Goal: Task Accomplishment & Management: Use online tool/utility

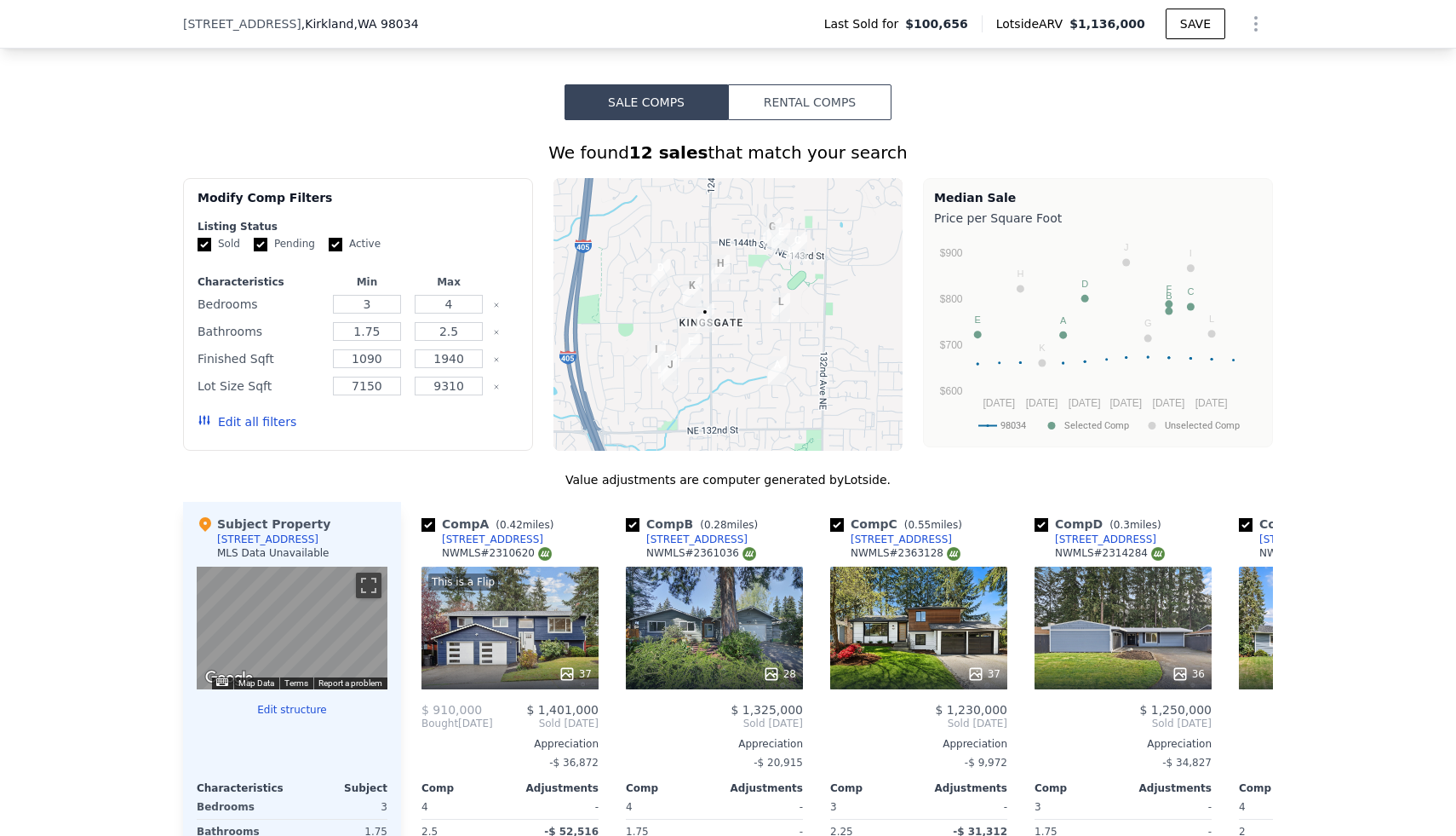
scroll to position [0, 1622]
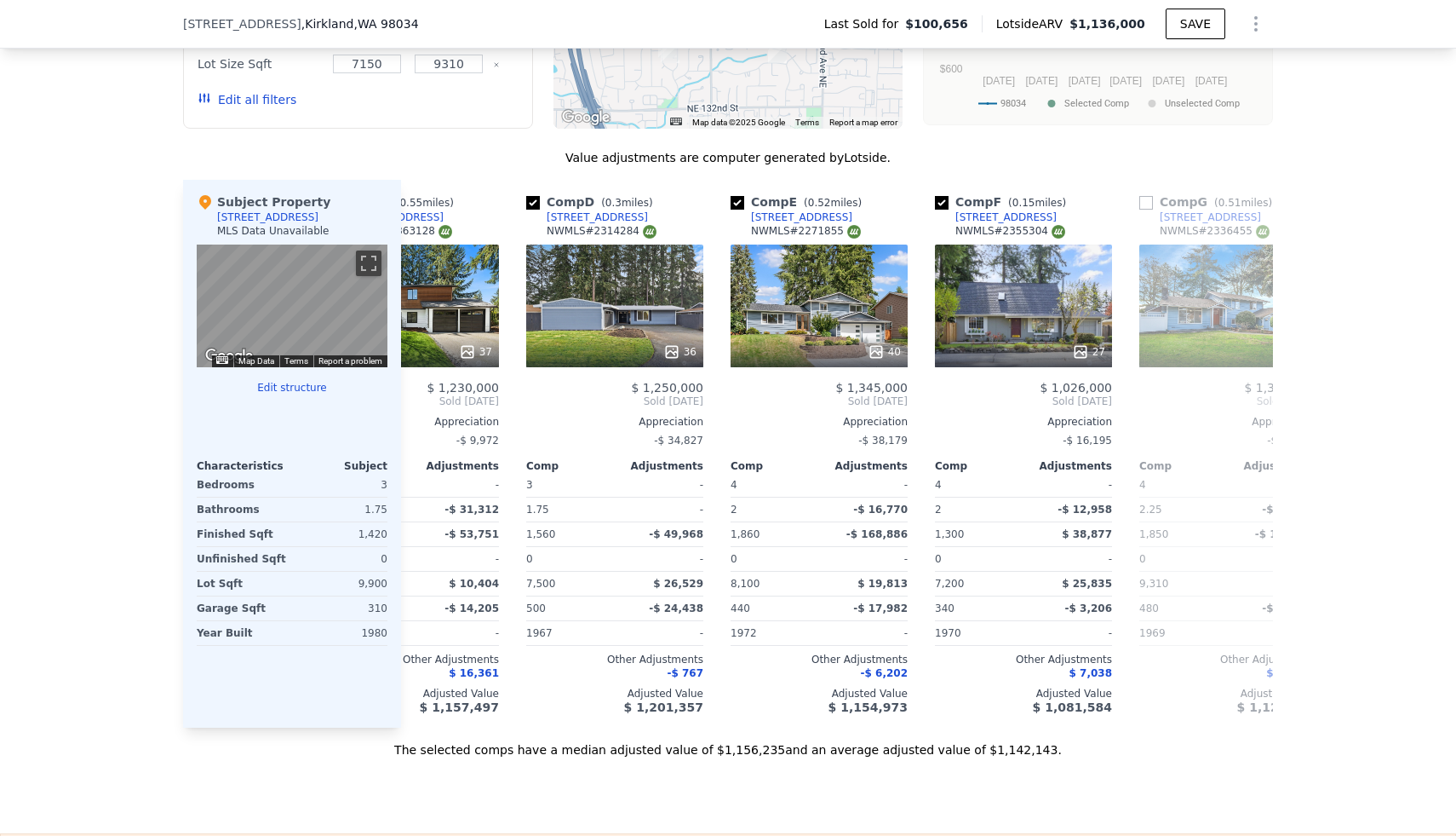
scroll to position [0, 517]
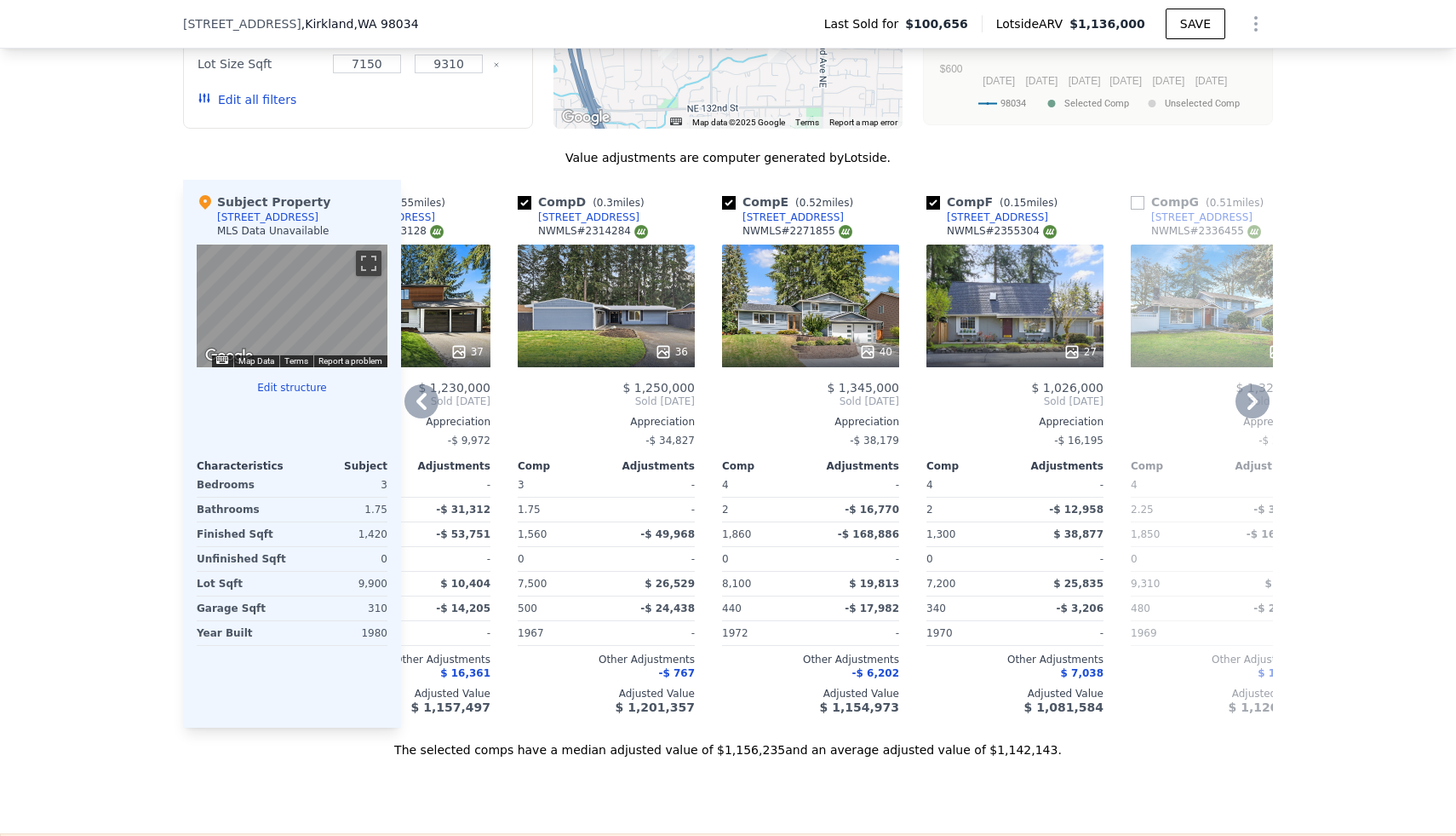
click at [1073, 359] on icon at bounding box center [1072, 352] width 17 height 17
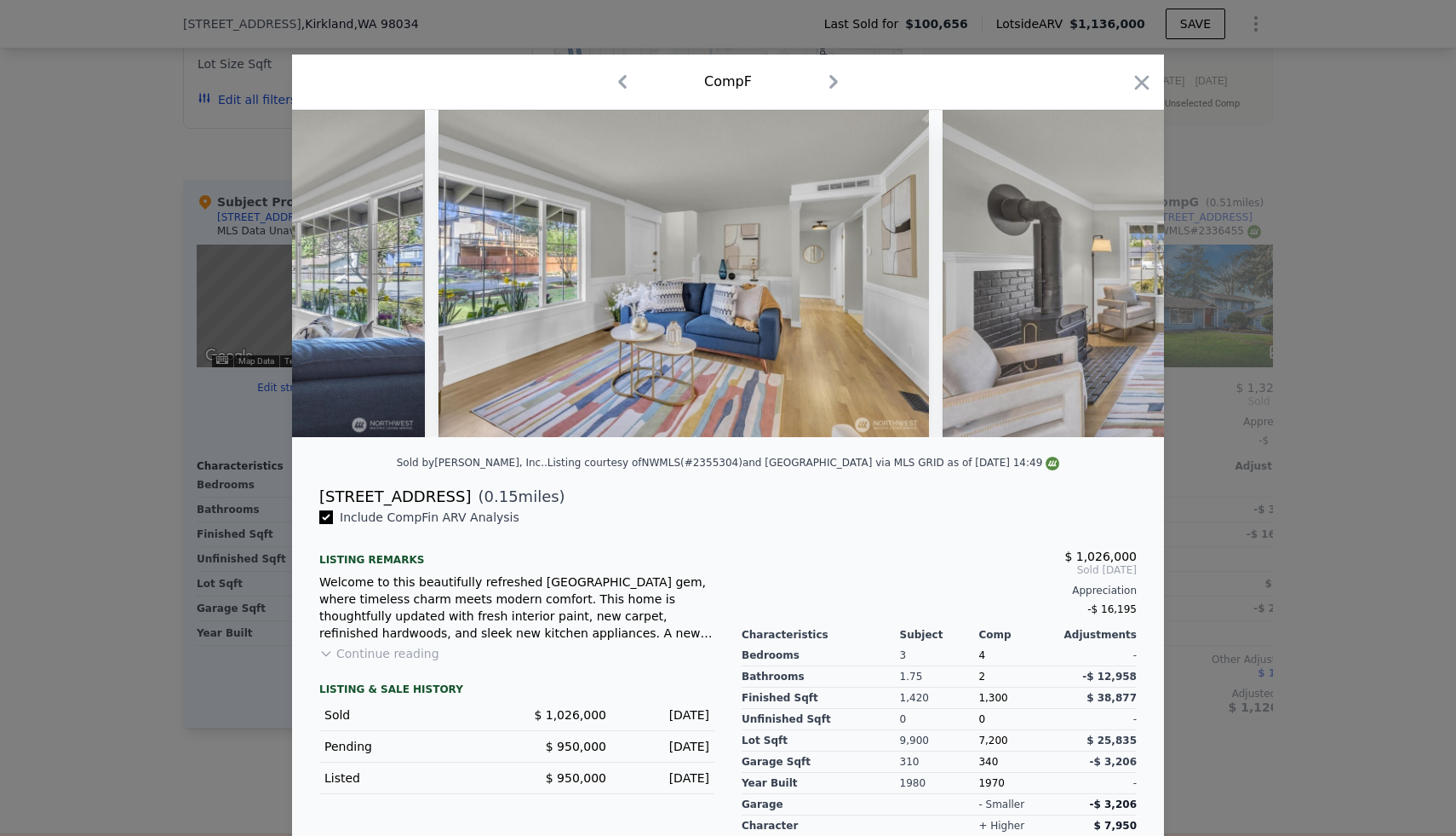
scroll to position [0, 2241]
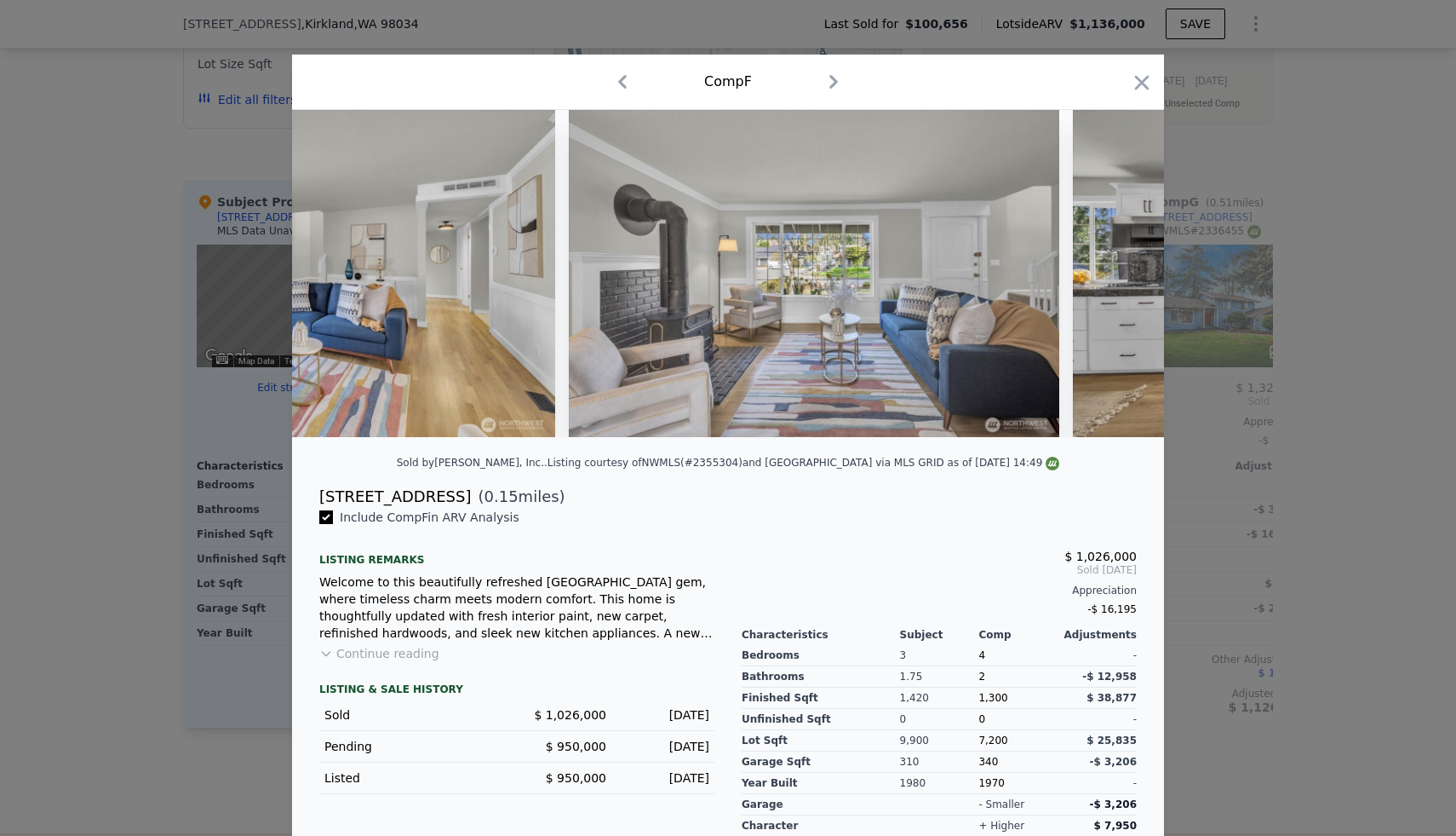
click at [1359, 347] on div at bounding box center [728, 418] width 1456 height 836
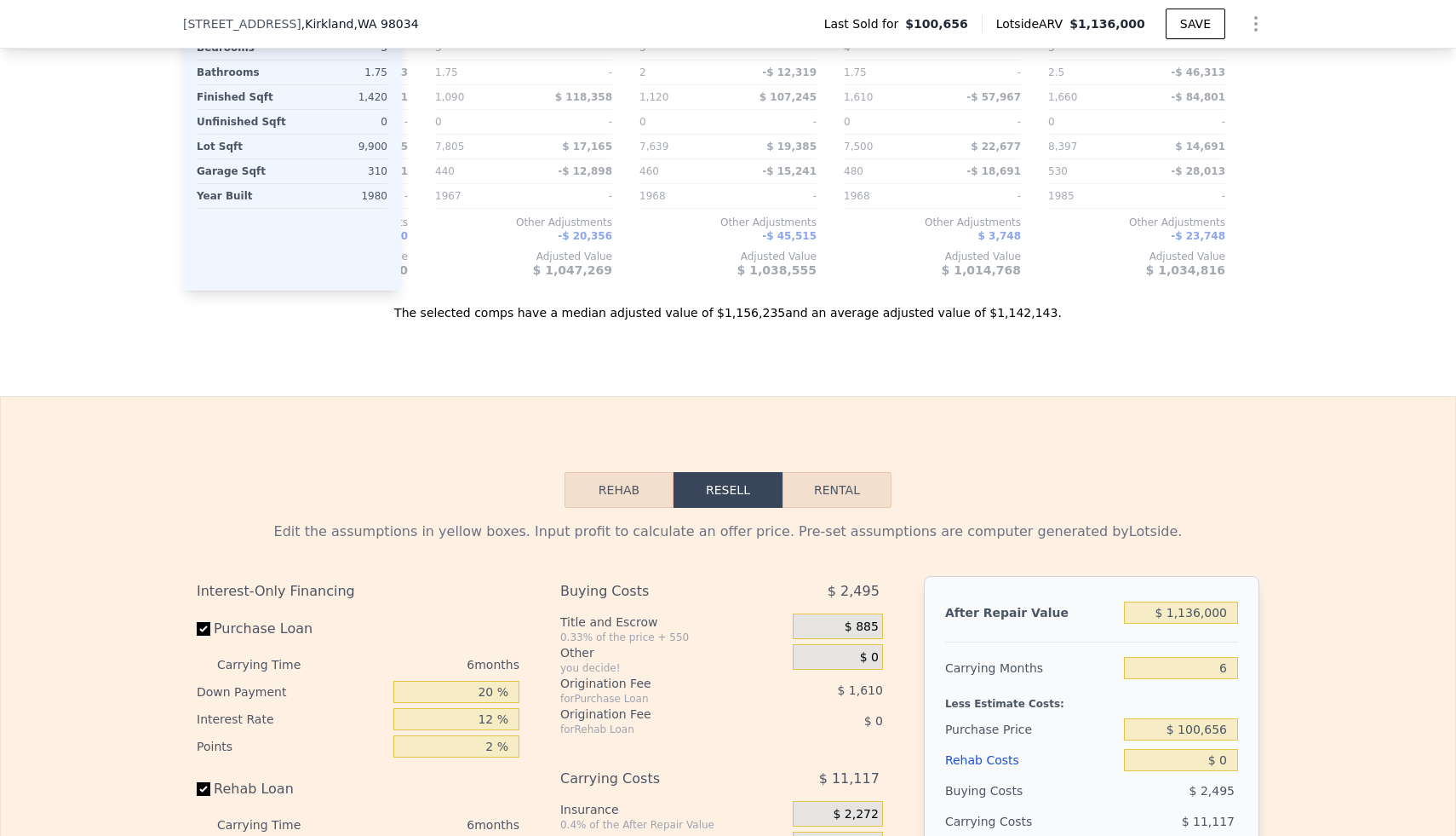
scroll to position [2200, 0]
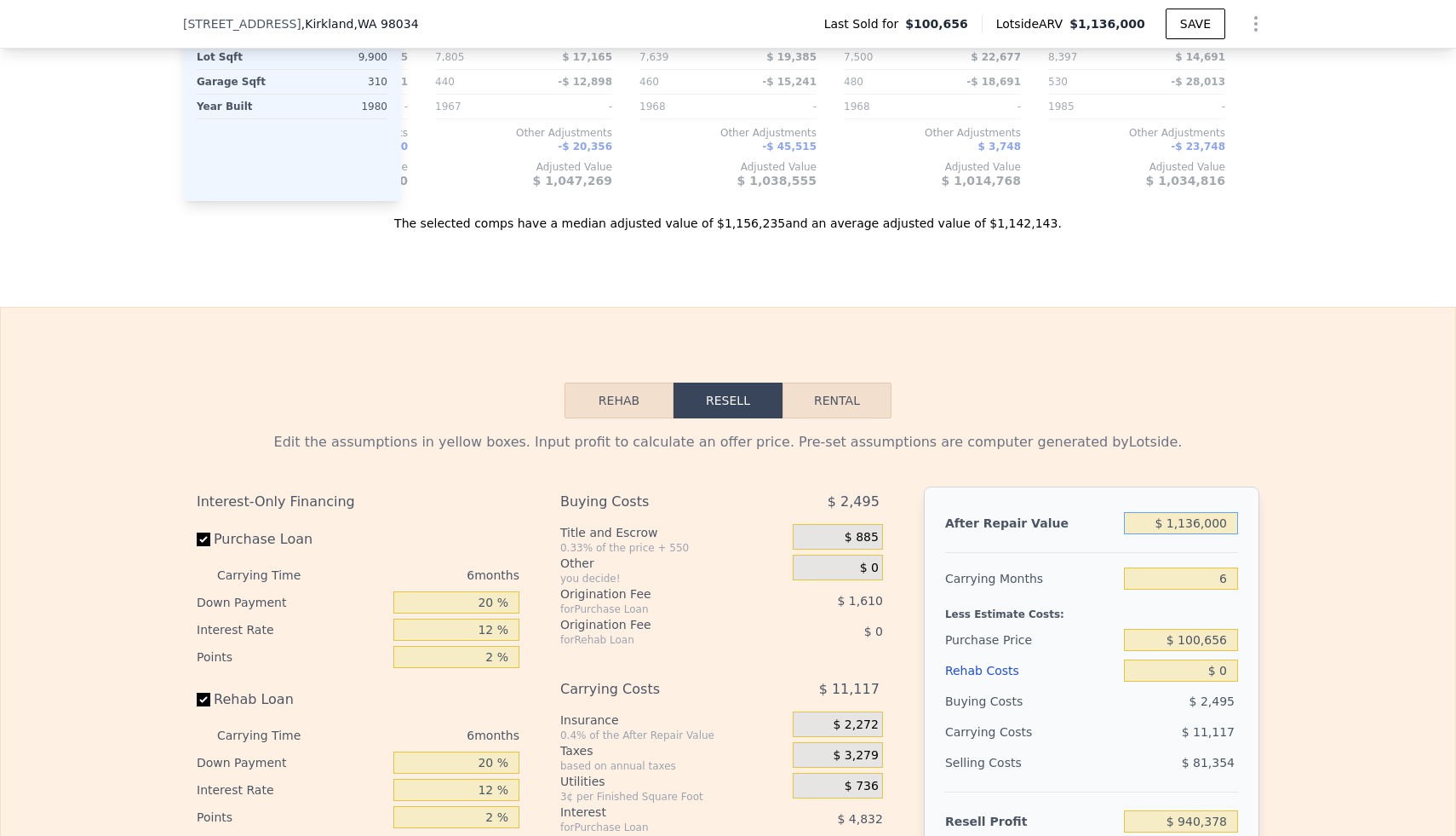
click at [1212, 527] on input "$ 1,136,000" at bounding box center [1181, 522] width 114 height 22
type input "$ 1"
type input "-$ 112,545"
type input "$ 11"
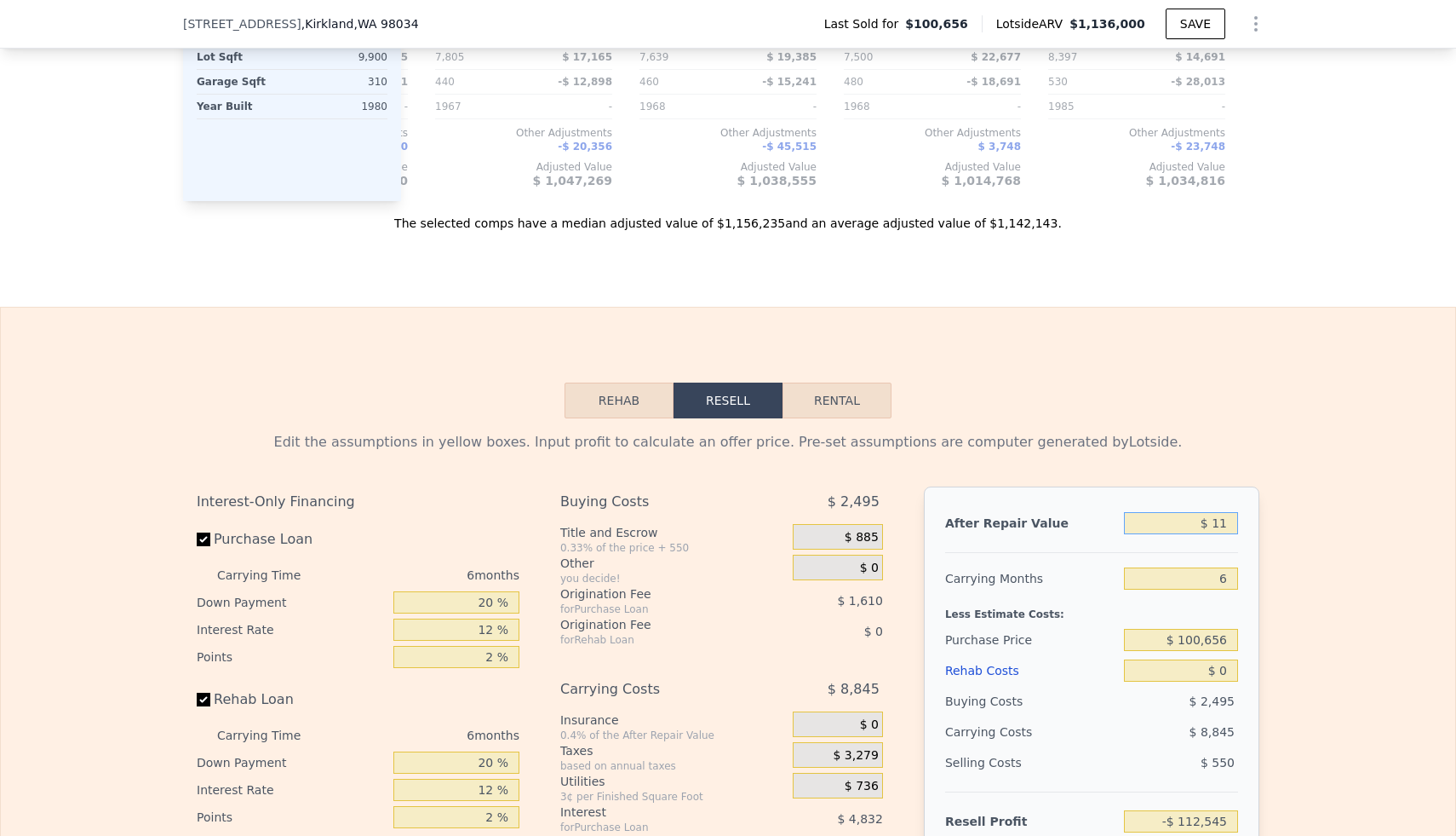
type input "-$ 112,535"
type input "$ 115"
type input "-$ 112,439"
type input "$ 1,150"
type input "-$ 111,480"
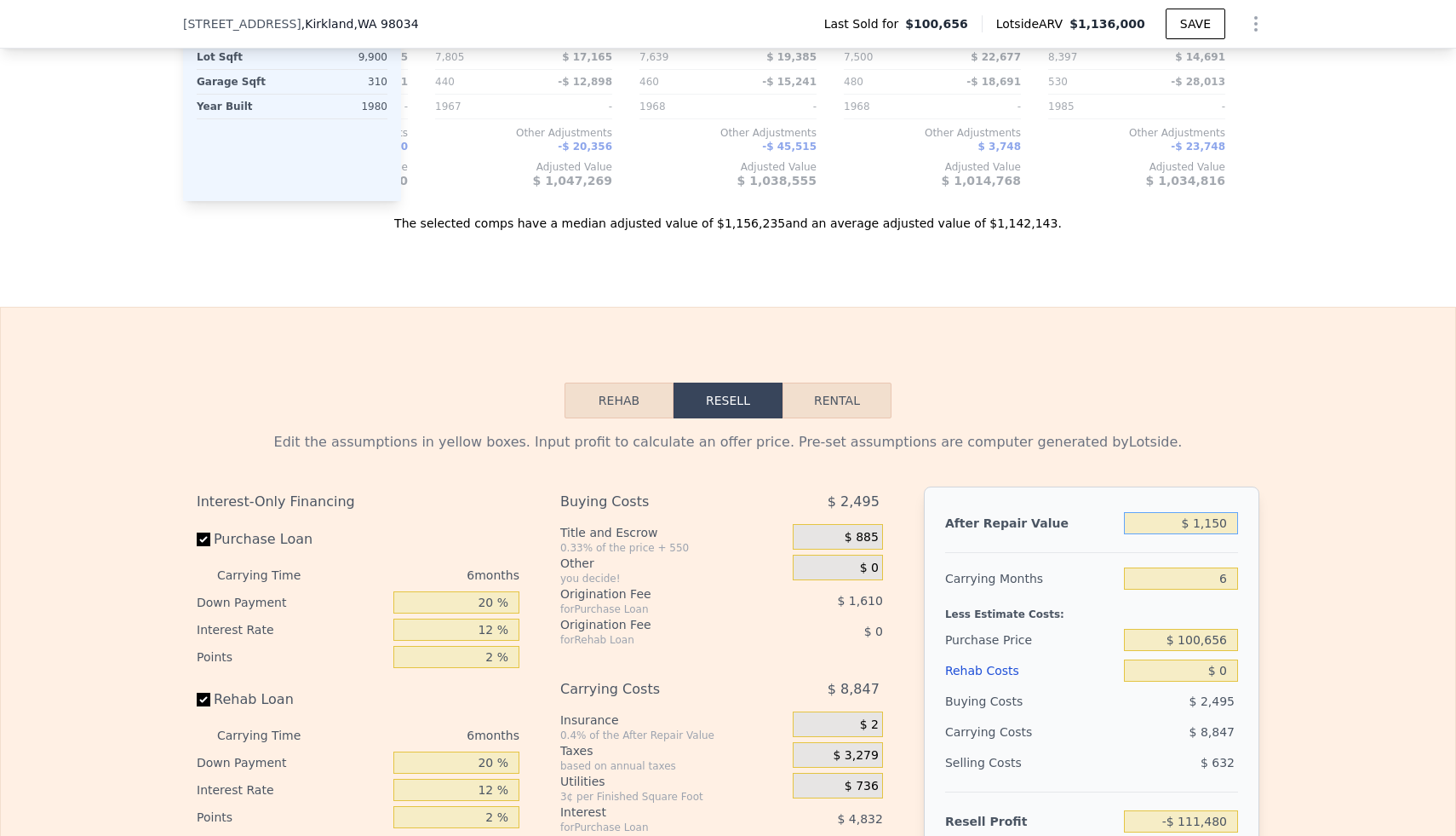
type input "$ 11,500"
type input "-$ 101,888"
type input "$ 115,000"
type input "-$ 5,956"
type input "$ 1,150,000"
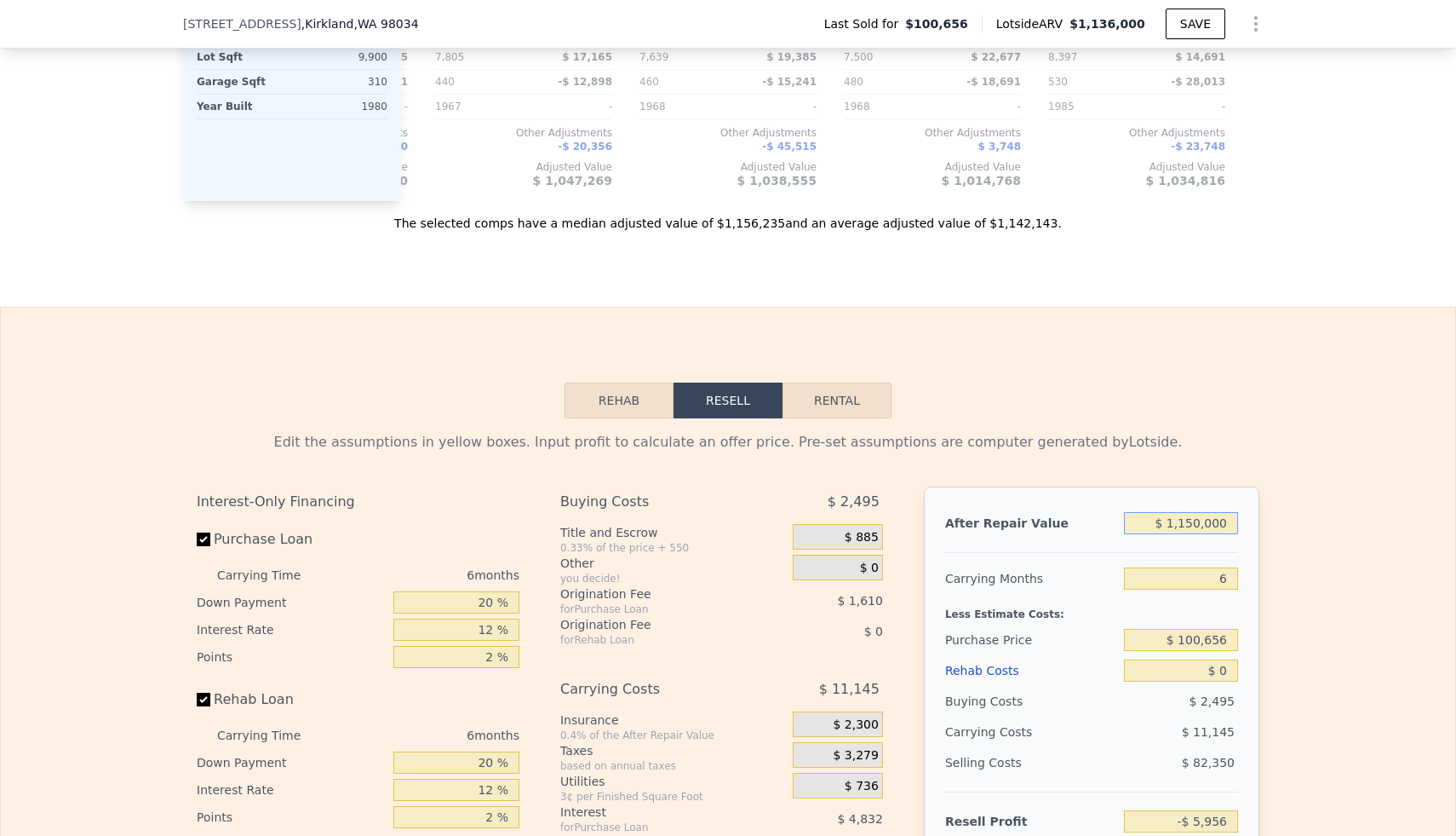
type input "$ 953,354"
type input "$ 1,150,000"
click at [1286, 465] on div "Edit the assumptions in yellow boxes. Input profit to calculate an offer price.…" at bounding box center [728, 735] width 1455 height 633
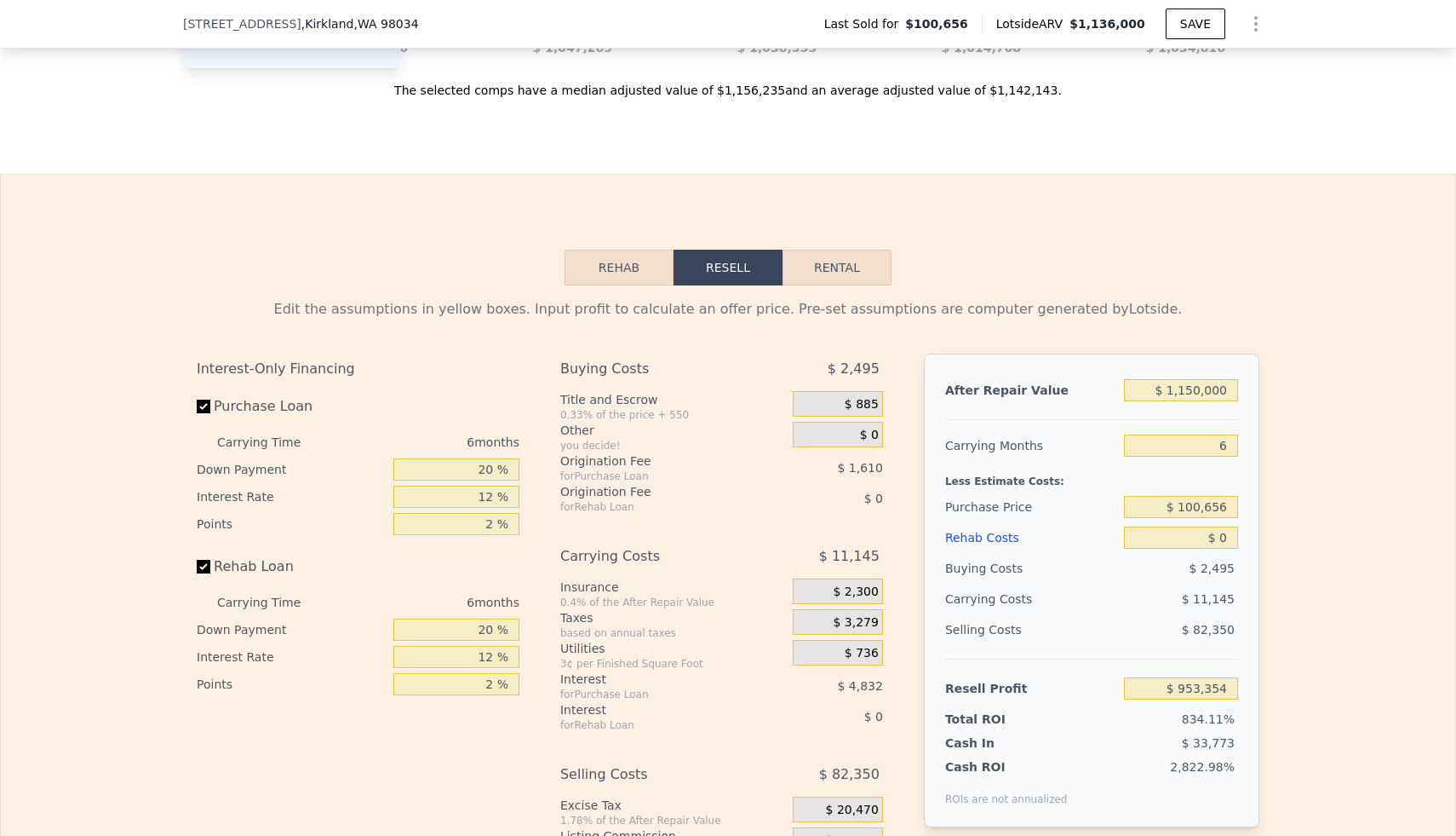
scroll to position [2339, 0]
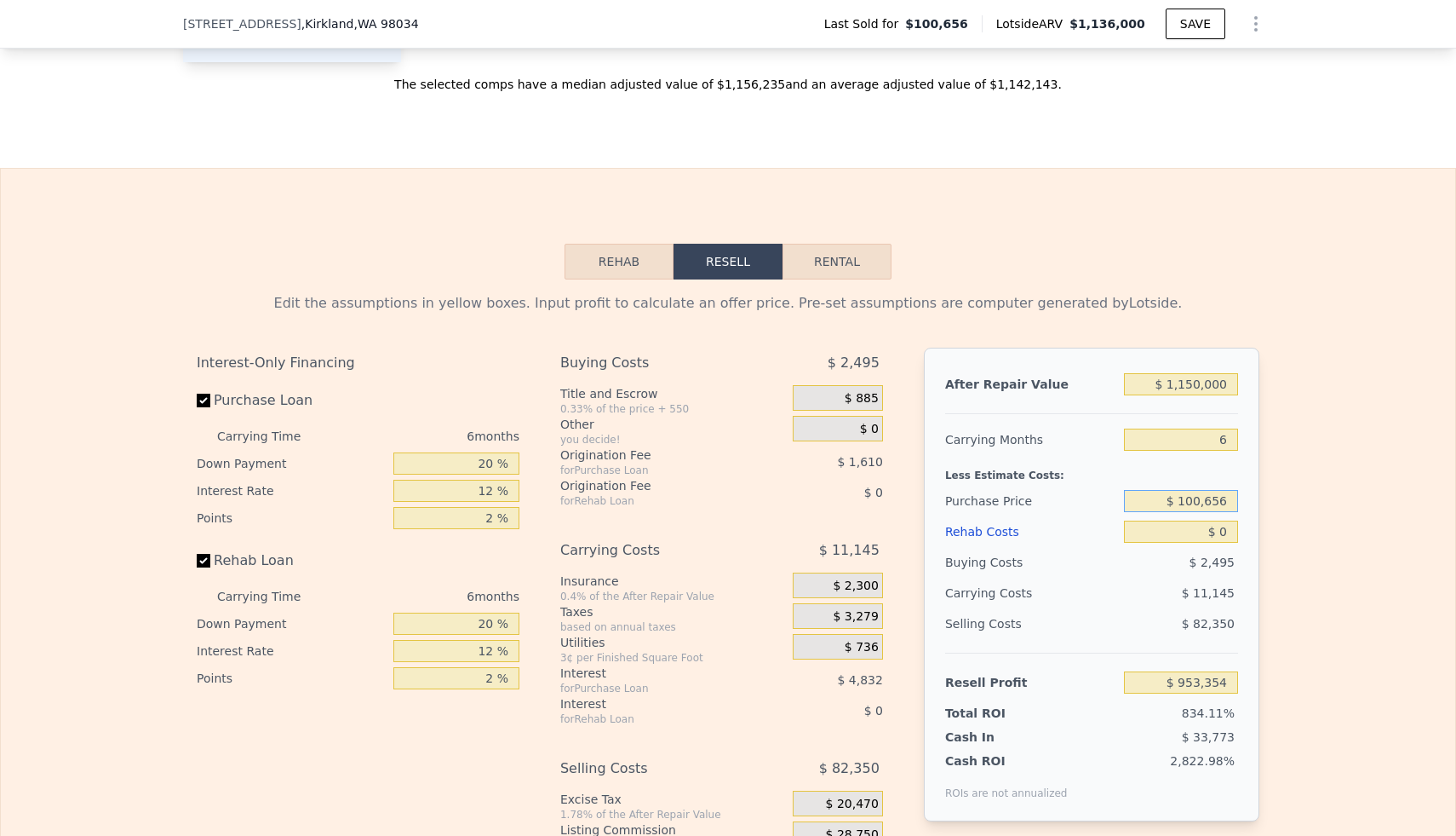
click at [1192, 508] on input "$ 100,656" at bounding box center [1181, 500] width 114 height 22
type input "$ 900,000"
click at [1301, 507] on div "Edit the assumptions in yellow boxes. Input profit to calculate an offer price.…" at bounding box center [728, 596] width 1455 height 633
type input "$ 100,188"
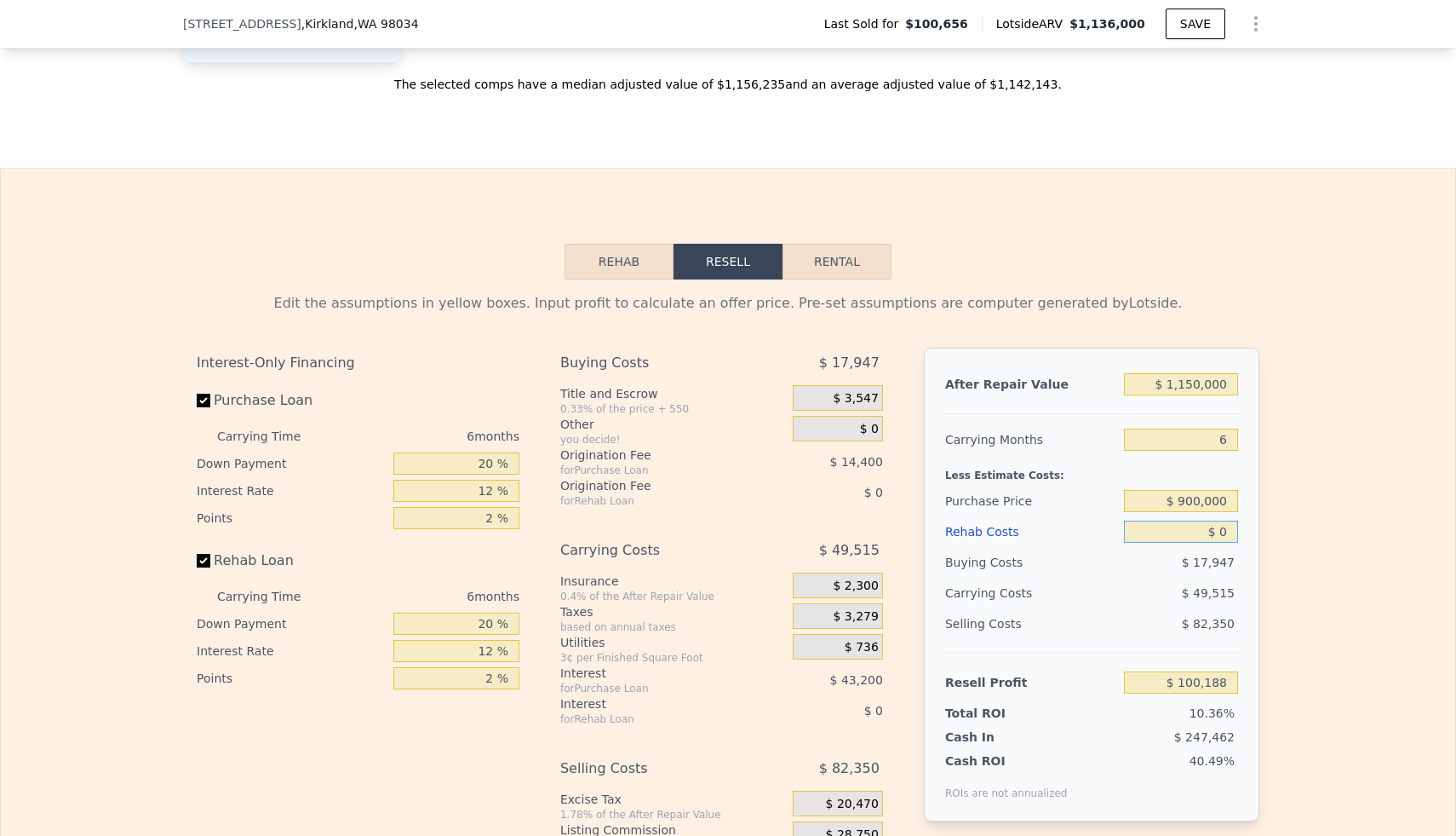
click at [1221, 535] on input "$ 0" at bounding box center [1181, 531] width 114 height 22
type input "$ 10"
type input "$ 100,178"
type input "$ 100"
type input "$ 100,080"
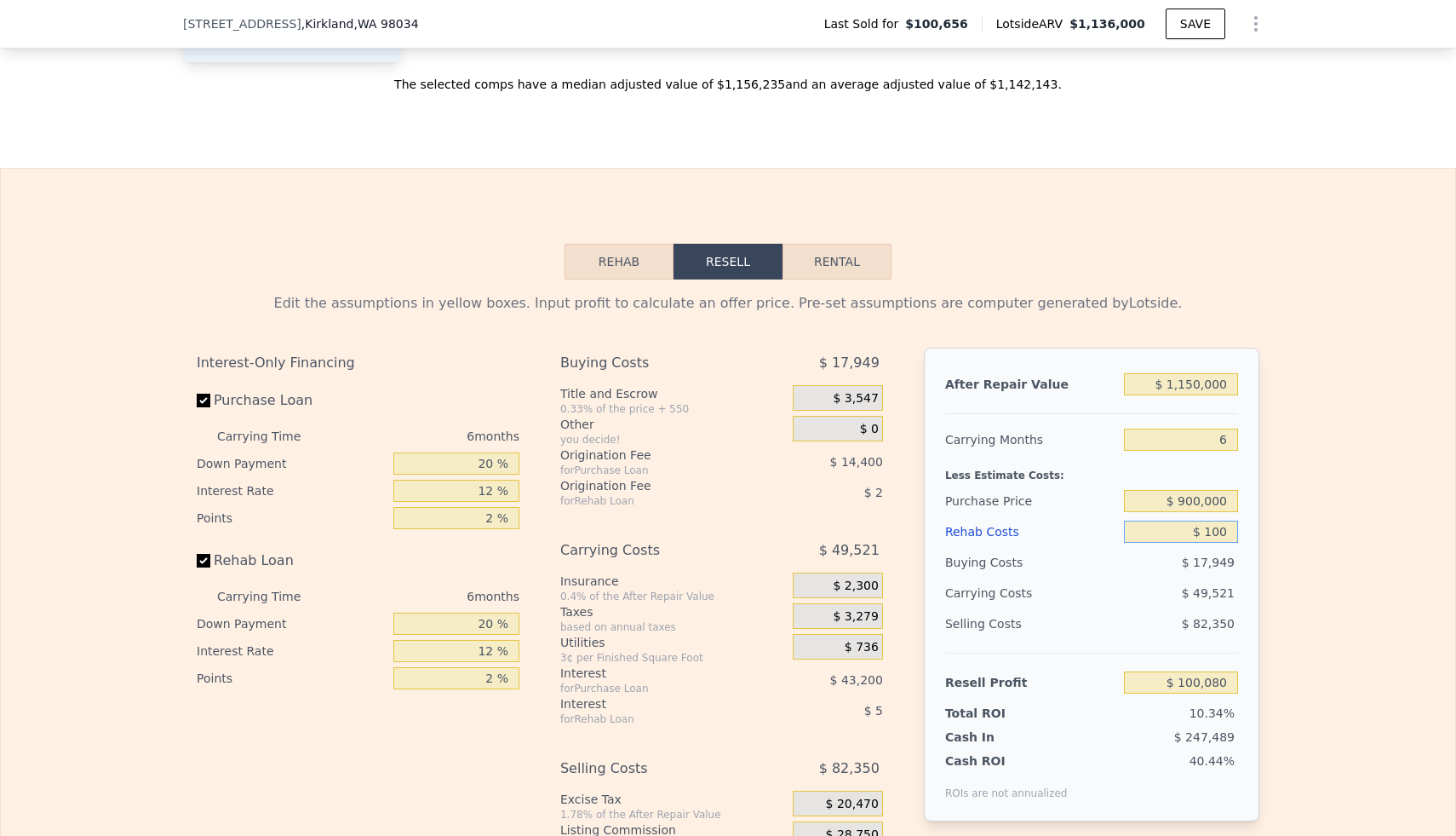
type input "$ 1,000"
type input "$ 99,124"
type input "$ 10,000"
type input "$ 89,548"
type input "$ 100,000"
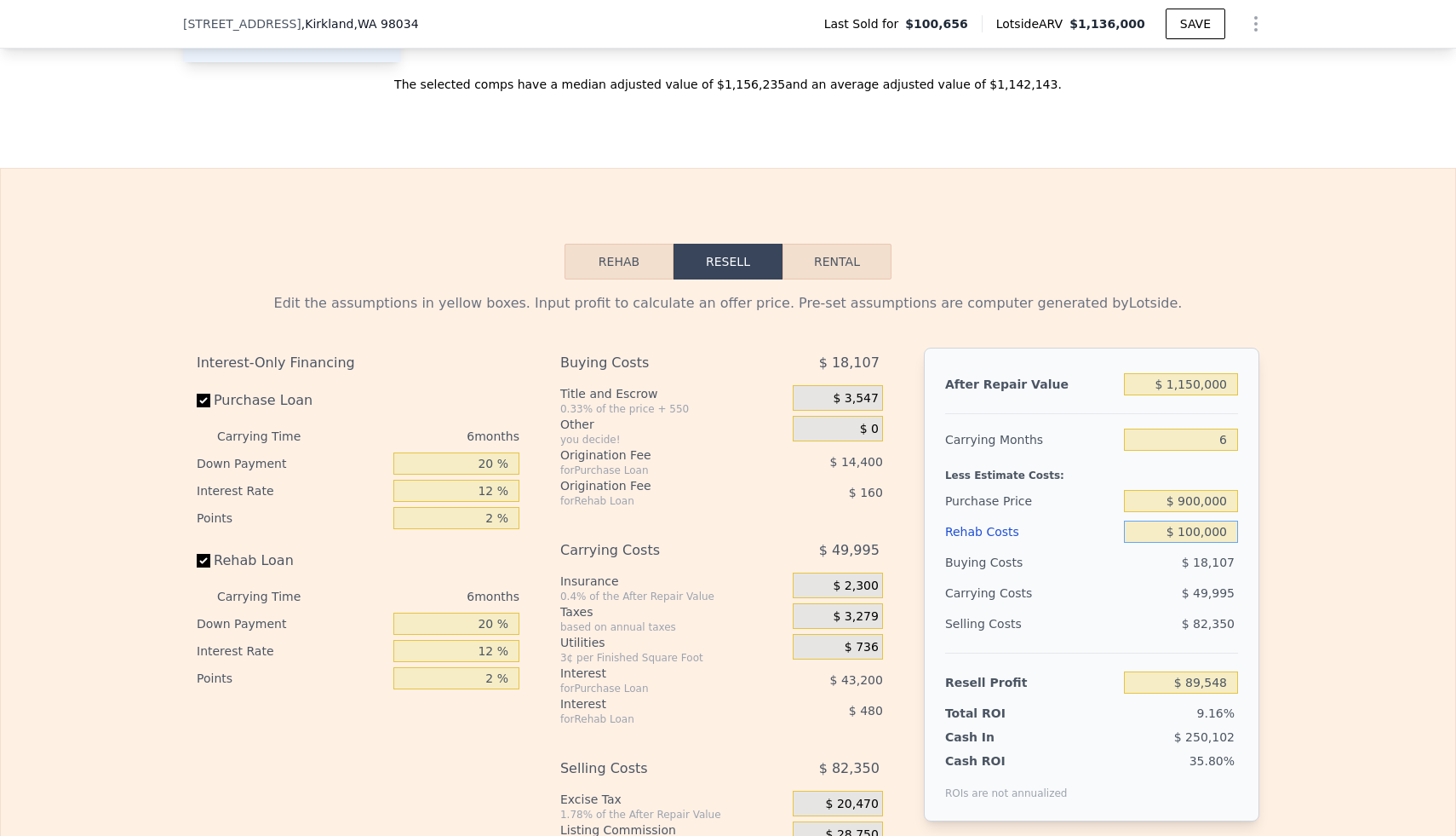
type input "-$ 6,212"
type input "$ 100,000"
click at [1304, 522] on div "Edit the assumptions in yellow boxes. Input profit to calculate an offer price.…" at bounding box center [728, 596] width 1455 height 633
click at [1202, 505] on input "$ 900,000" at bounding box center [1181, 500] width 114 height 22
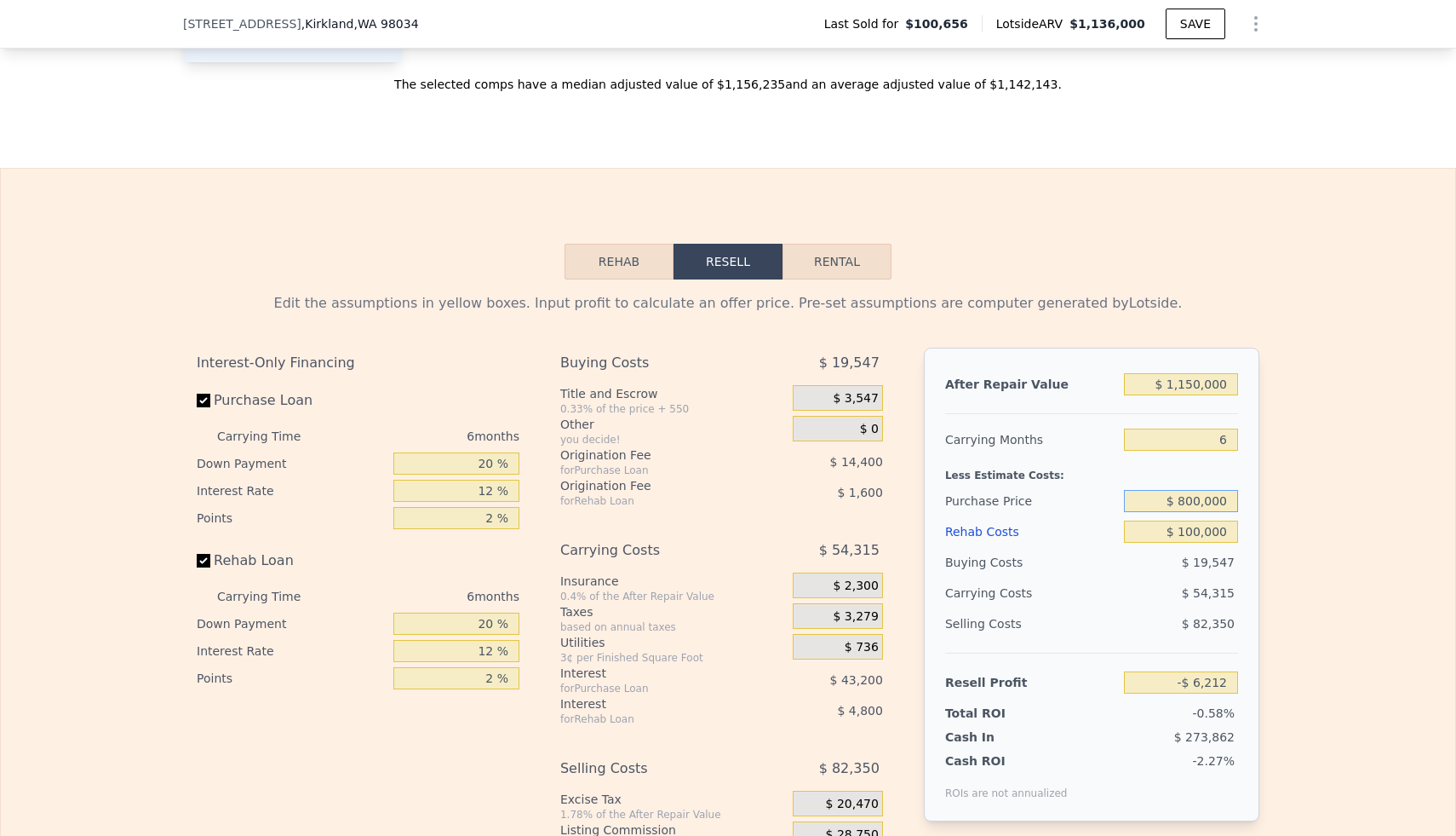
type input "$ 800,000"
click at [1261, 510] on div "Edit the assumptions in yellow boxes. Input profit to calculate an offer price.…" at bounding box center [728, 596] width 1090 height 633
type input "$ 100,521"
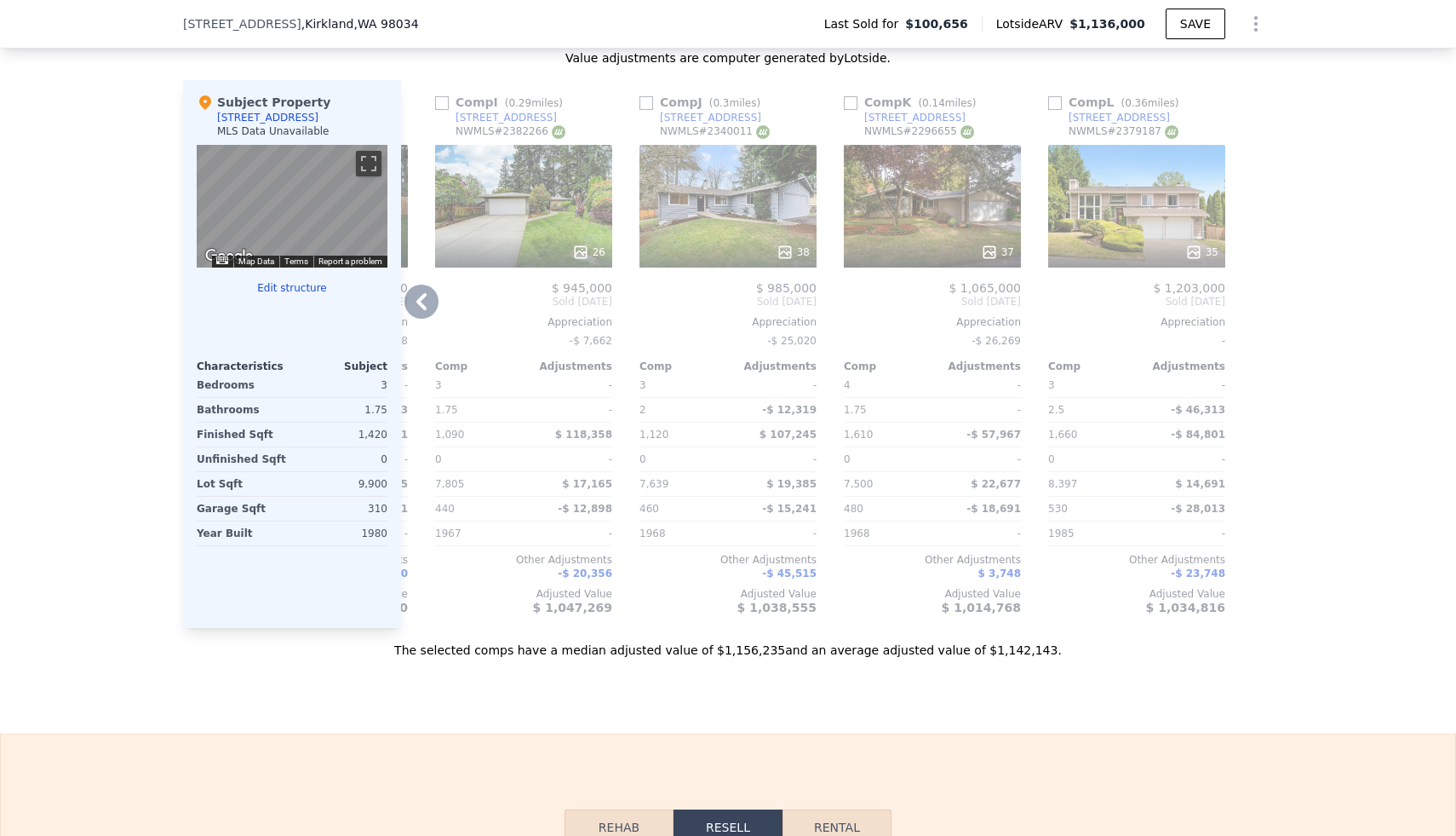
scroll to position [1638, 0]
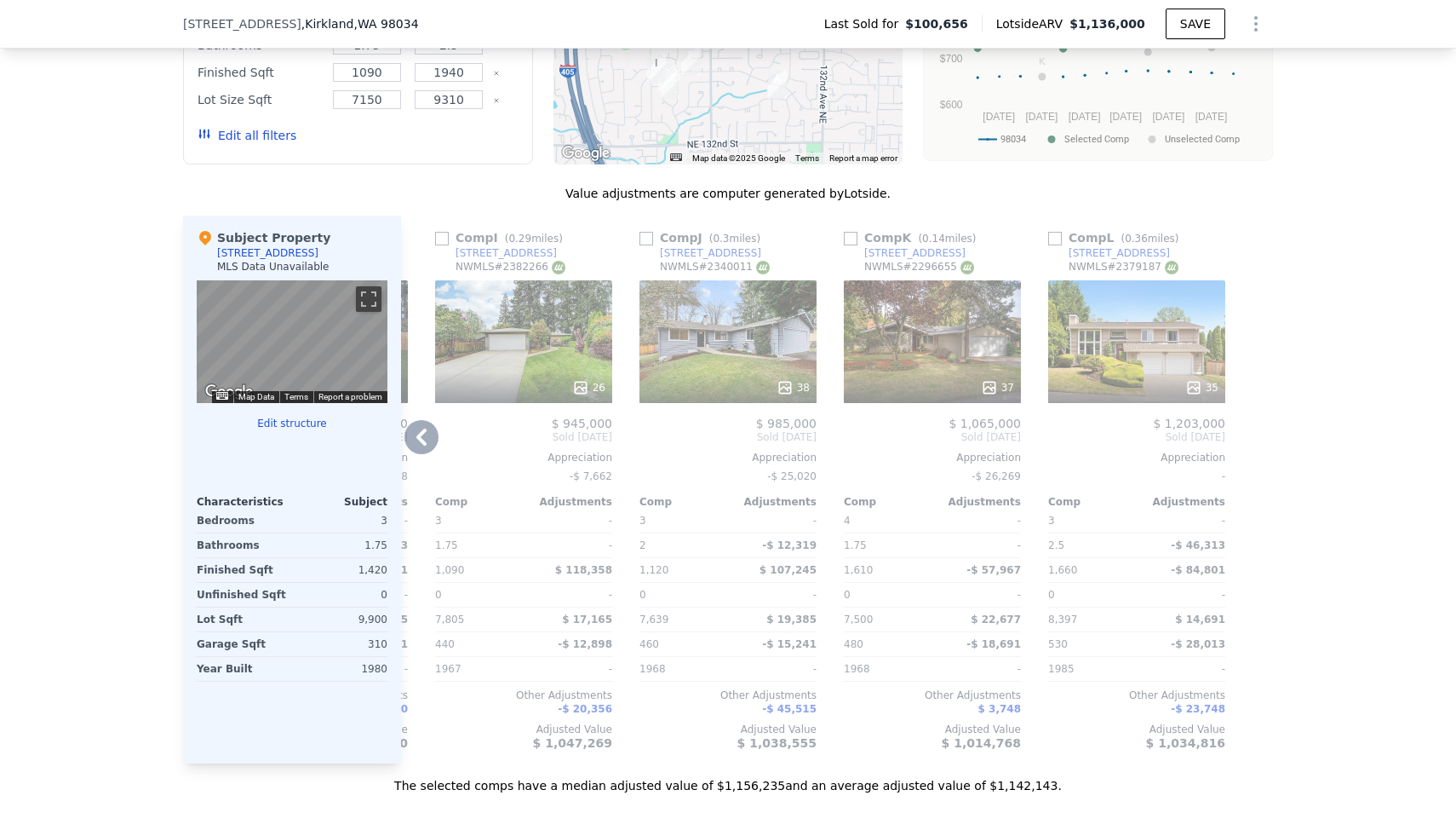
type input "$ 1,136,000"
type input "$ 0"
type input "$ 940,378"
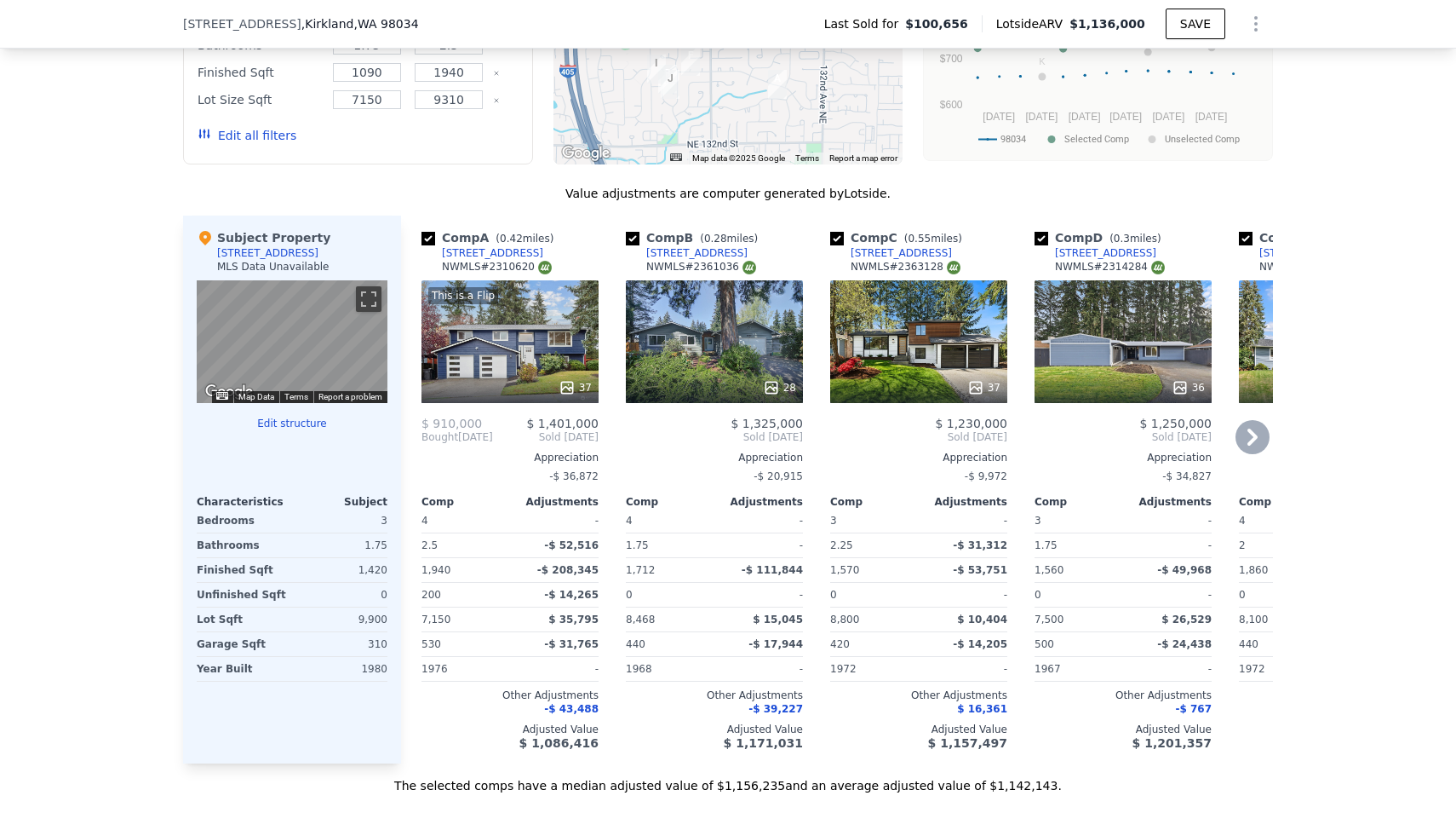
click at [978, 384] on icon at bounding box center [976, 387] width 17 height 17
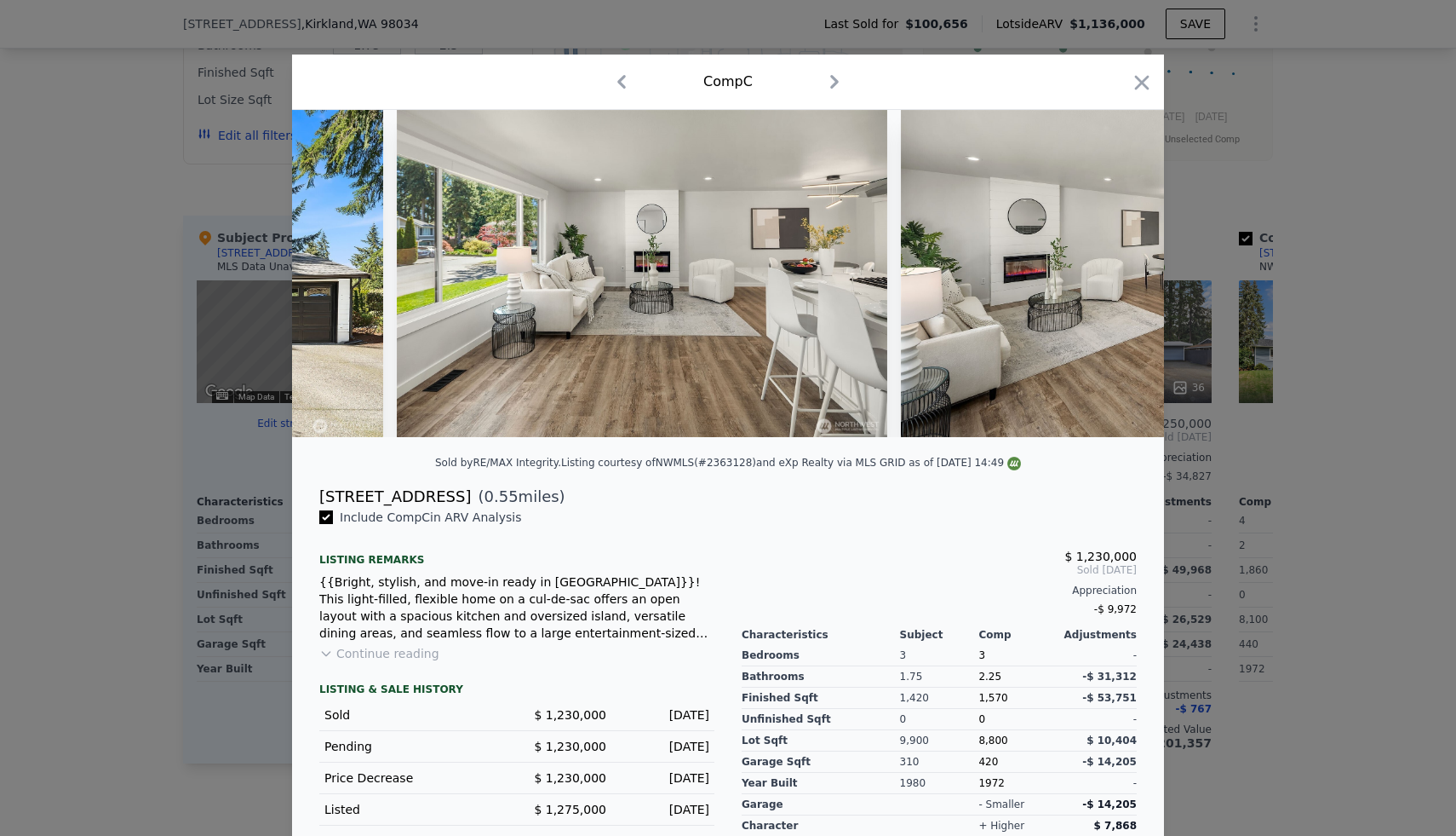
scroll to position [80, 0]
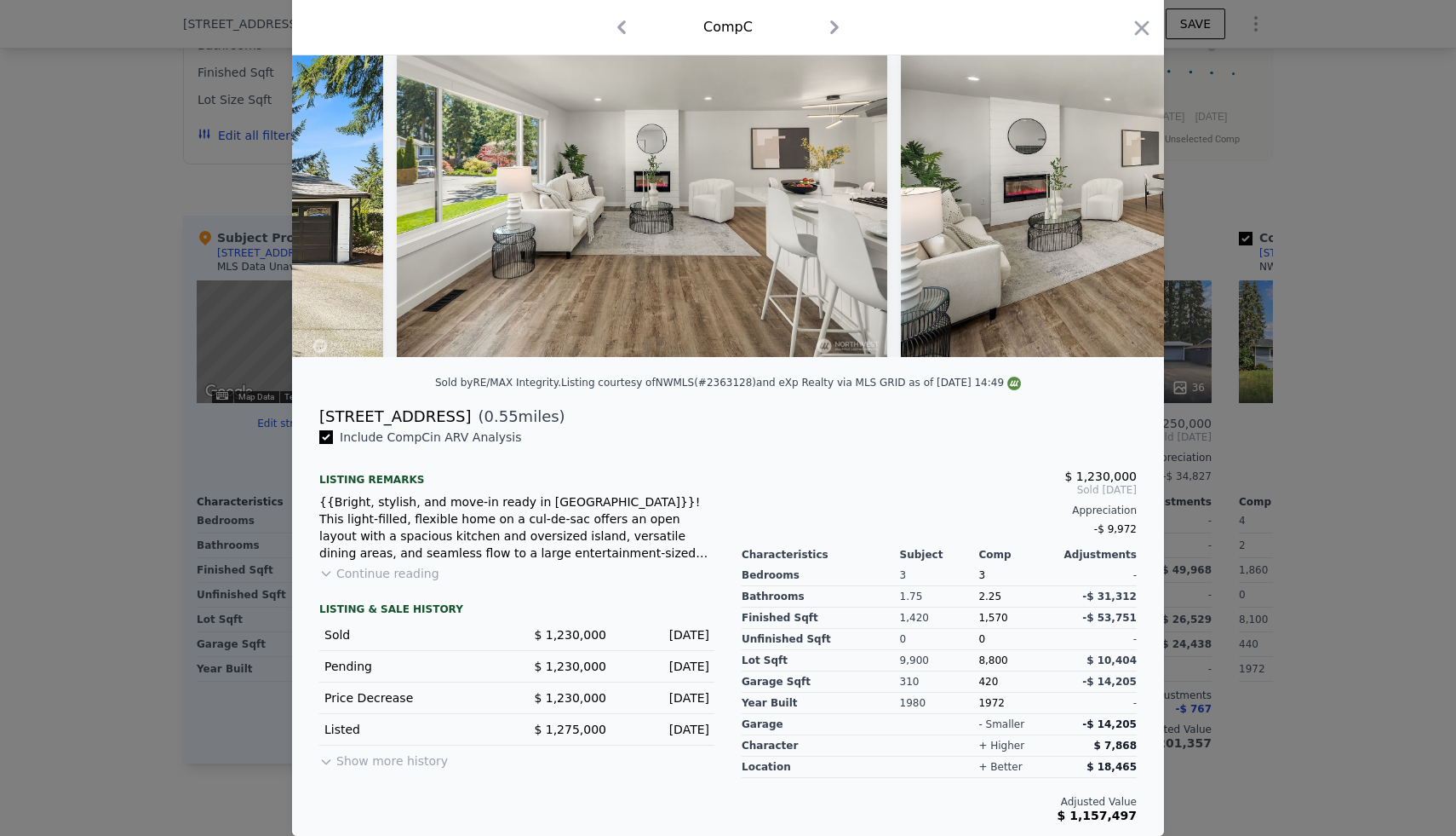
click at [408, 765] on button "Show more history" at bounding box center [384, 757] width 128 height 24
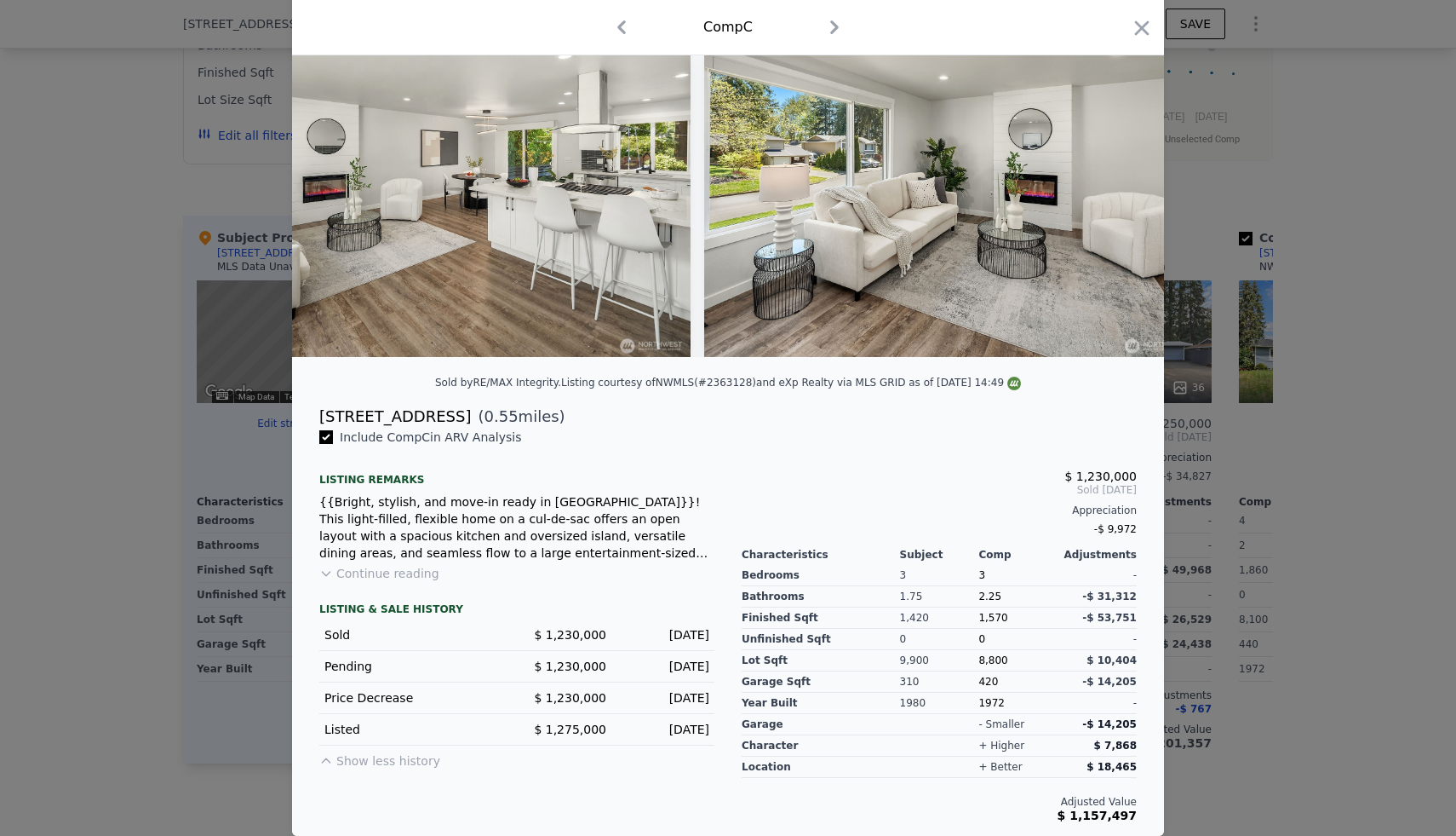
scroll to position [0, 1554]
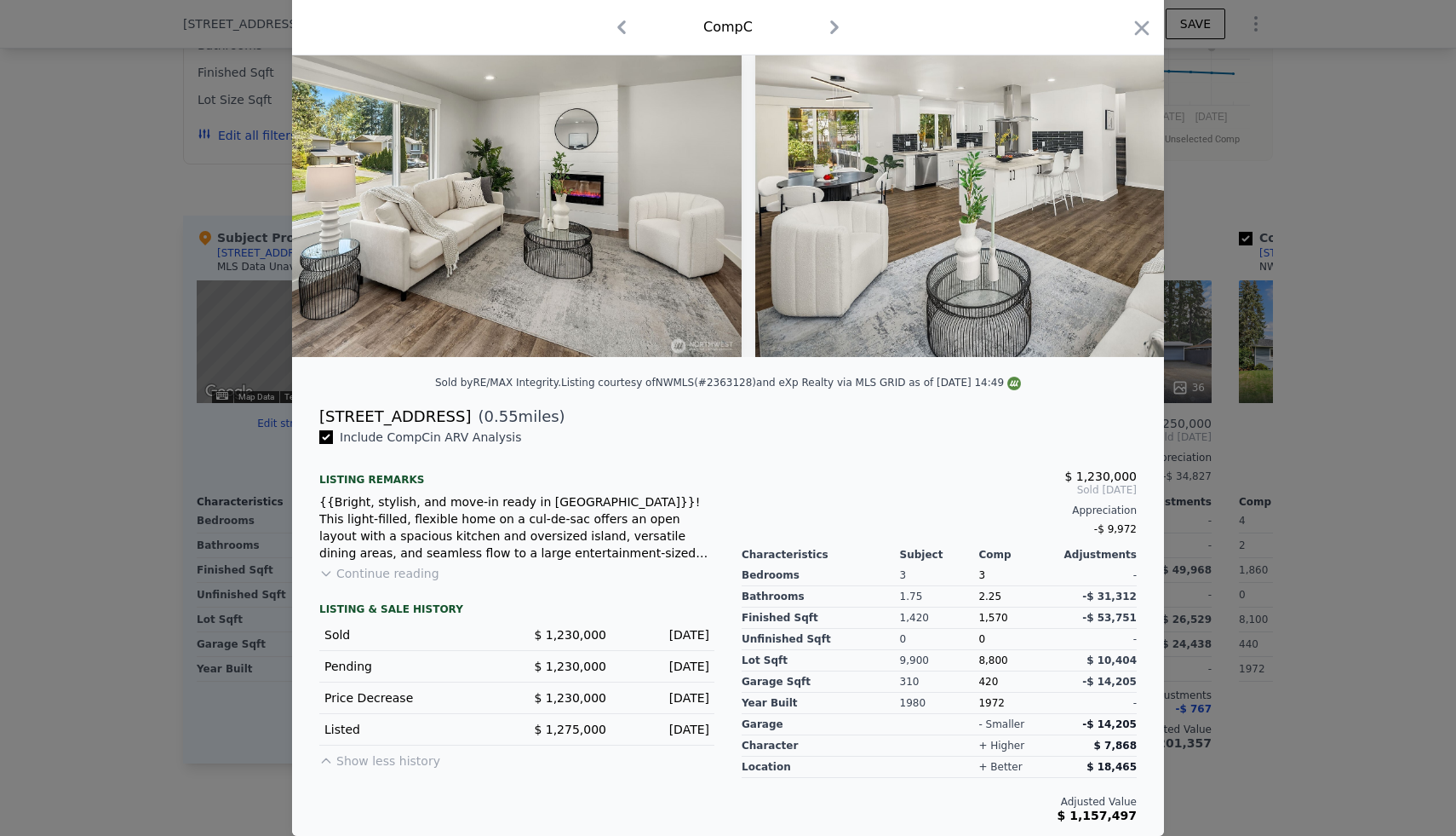
click at [1368, 199] on div at bounding box center [728, 418] width 1456 height 836
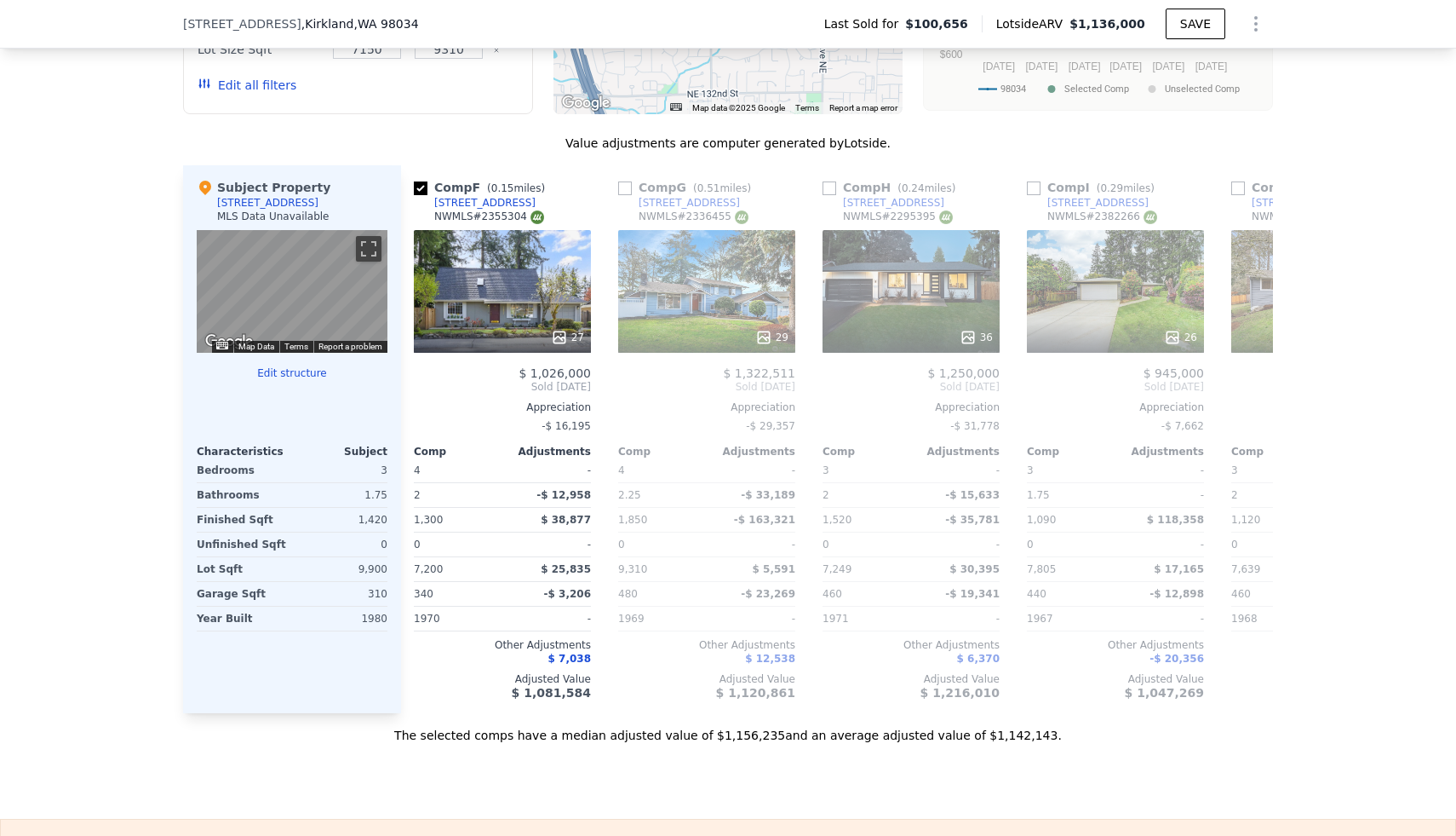
scroll to position [0, 1089]
